Goal: Obtain resource: Obtain resource

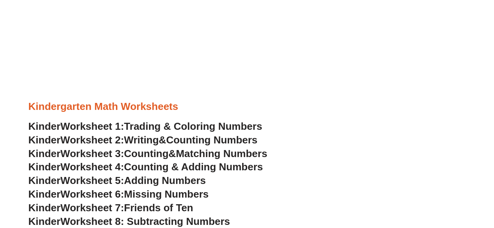
click at [228, 117] on div at bounding box center [246, 117] width 437 height 6
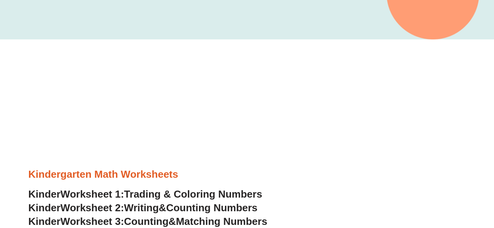
scroll to position [188, 0]
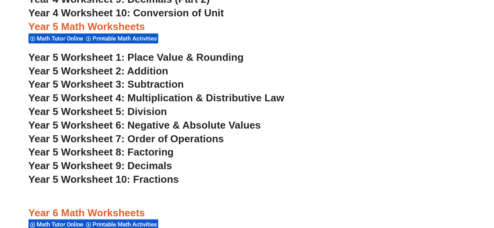
scroll to position [1617, 0]
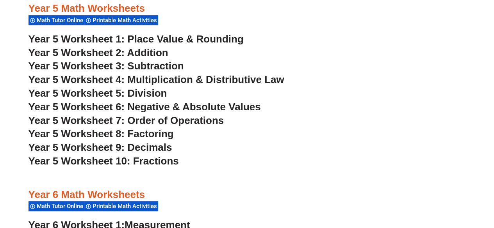
click at [84, 54] on span "Year 5 Worksheet 2: Addition" at bounding box center [98, 53] width 140 height 12
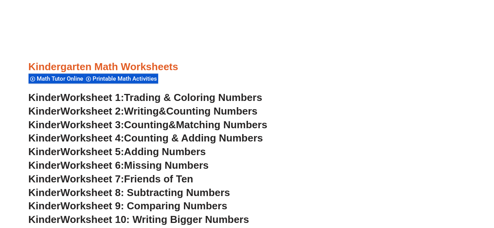
scroll to position [290, 0]
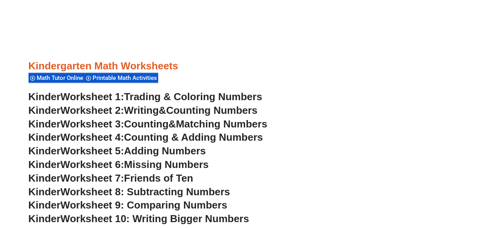
click at [127, 78] on span "Printable Math Activities" at bounding box center [125, 78] width 67 height 7
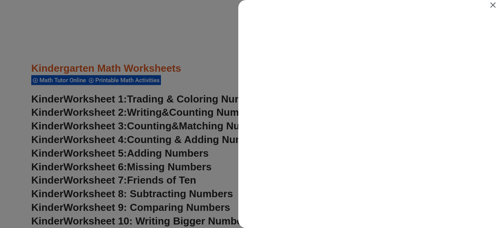
scroll to position [0, 0]
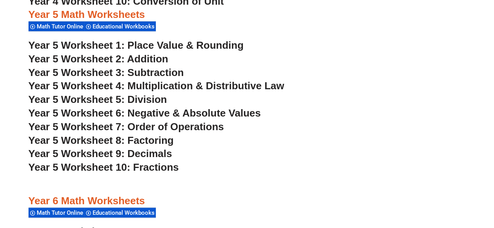
scroll to position [1588, 0]
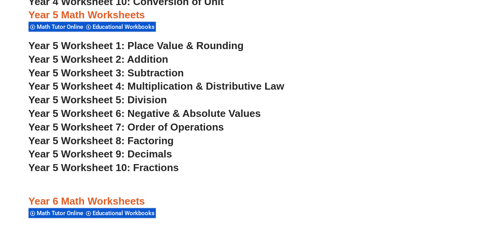
click at [74, 68] on span "Year 5 Worksheet 3: Subtraction" at bounding box center [105, 73] width 155 height 12
